Goal: Navigation & Orientation: Find specific page/section

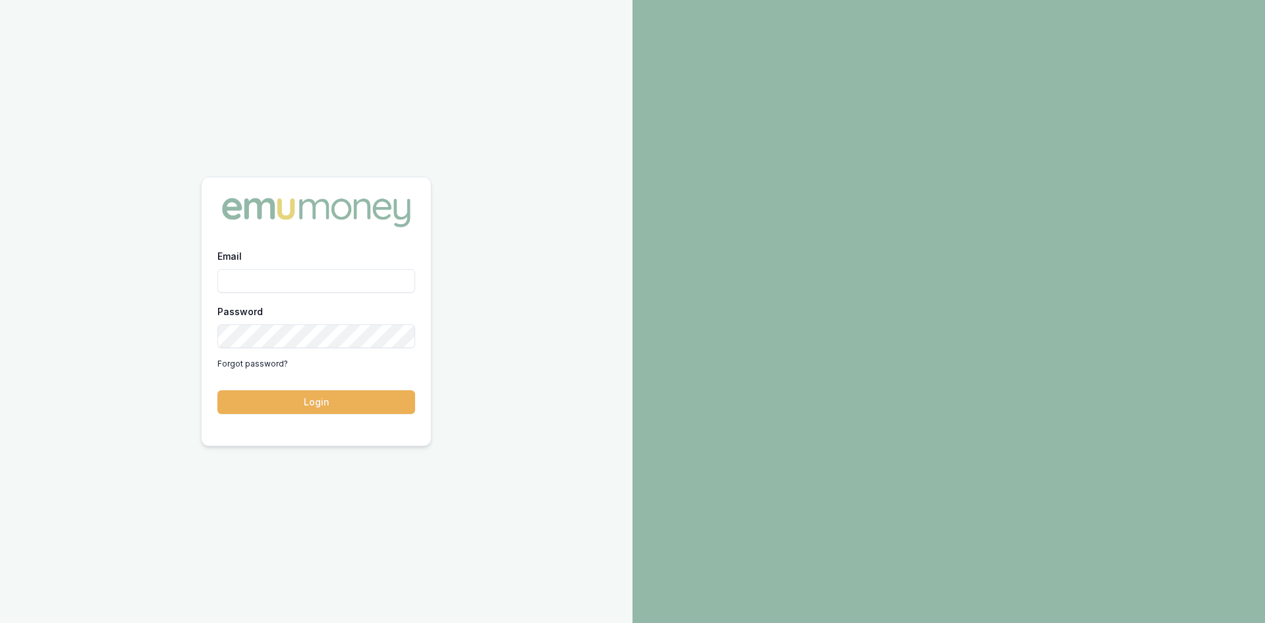
type input "[PERSON_NAME][EMAIL_ADDRESS][DOMAIN_NAME]"
click at [356, 402] on button "Login" at bounding box center [316, 402] width 198 height 24
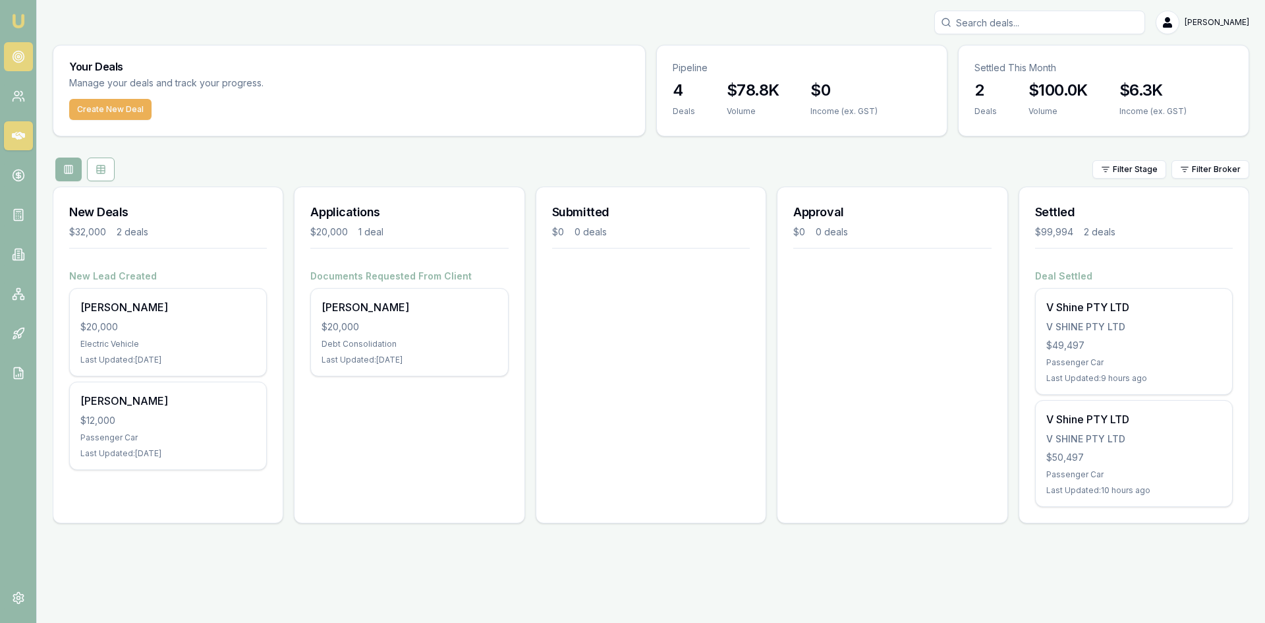
click at [23, 53] on circle at bounding box center [18, 56] width 11 height 11
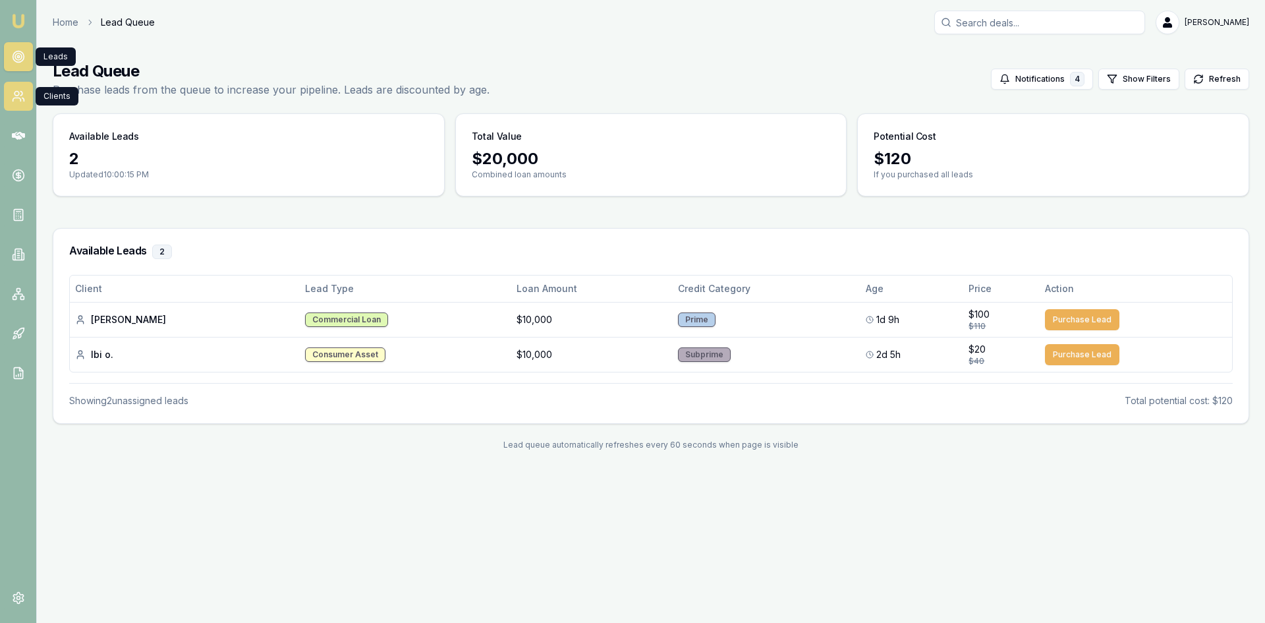
click at [23, 90] on icon at bounding box center [18, 96] width 13 height 13
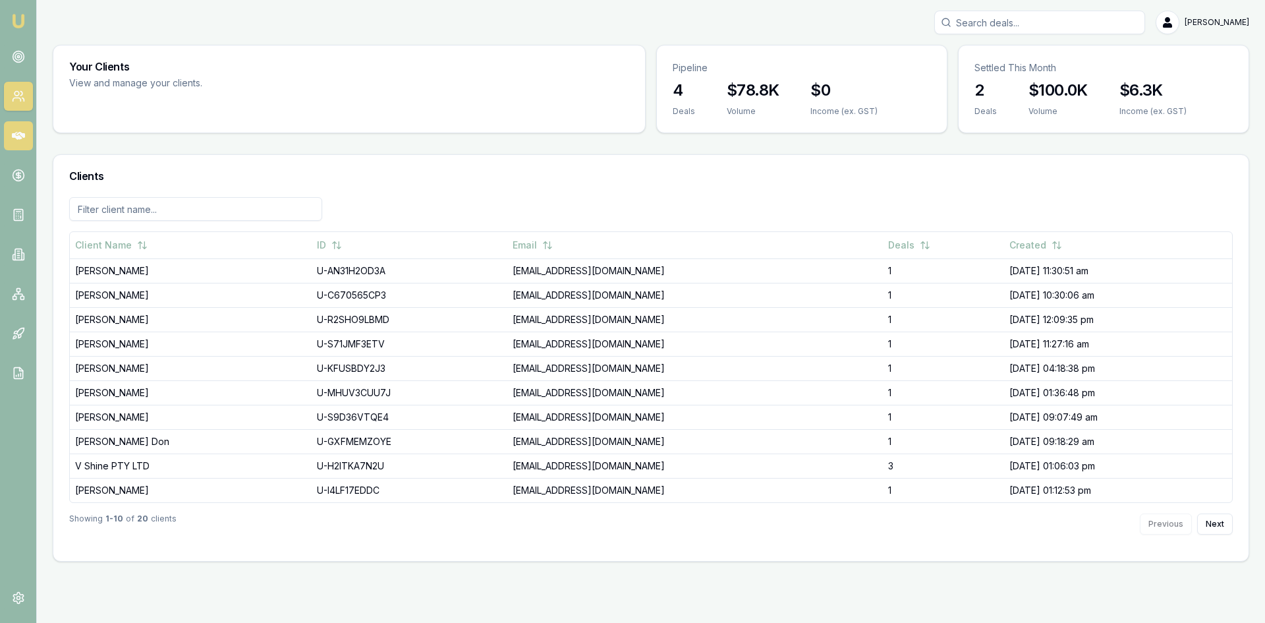
click at [13, 127] on link at bounding box center [18, 135] width 29 height 29
